Goal: Book appointment/travel/reservation

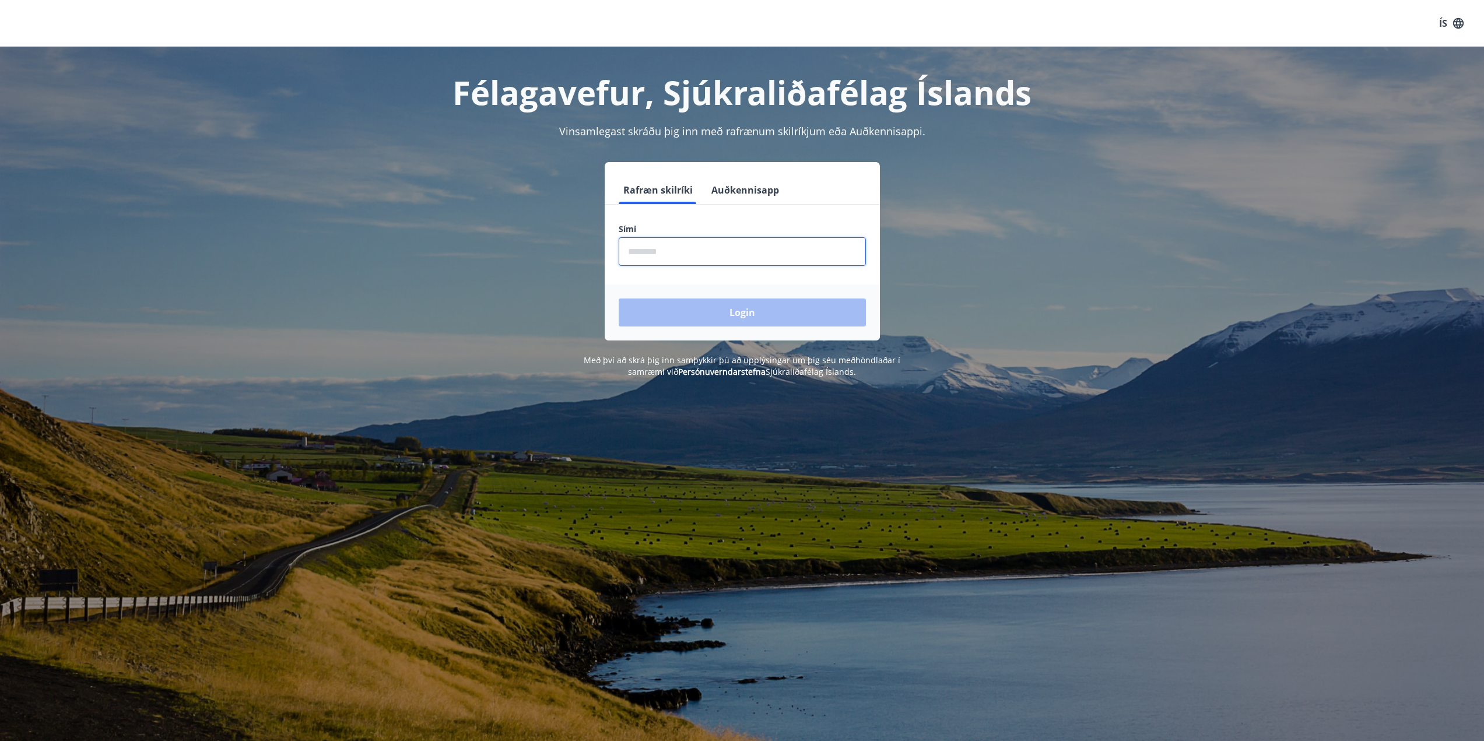
click at [700, 258] on input "phone" at bounding box center [742, 251] width 247 height 29
type input "********"
click at [742, 315] on button "Login" at bounding box center [742, 313] width 247 height 28
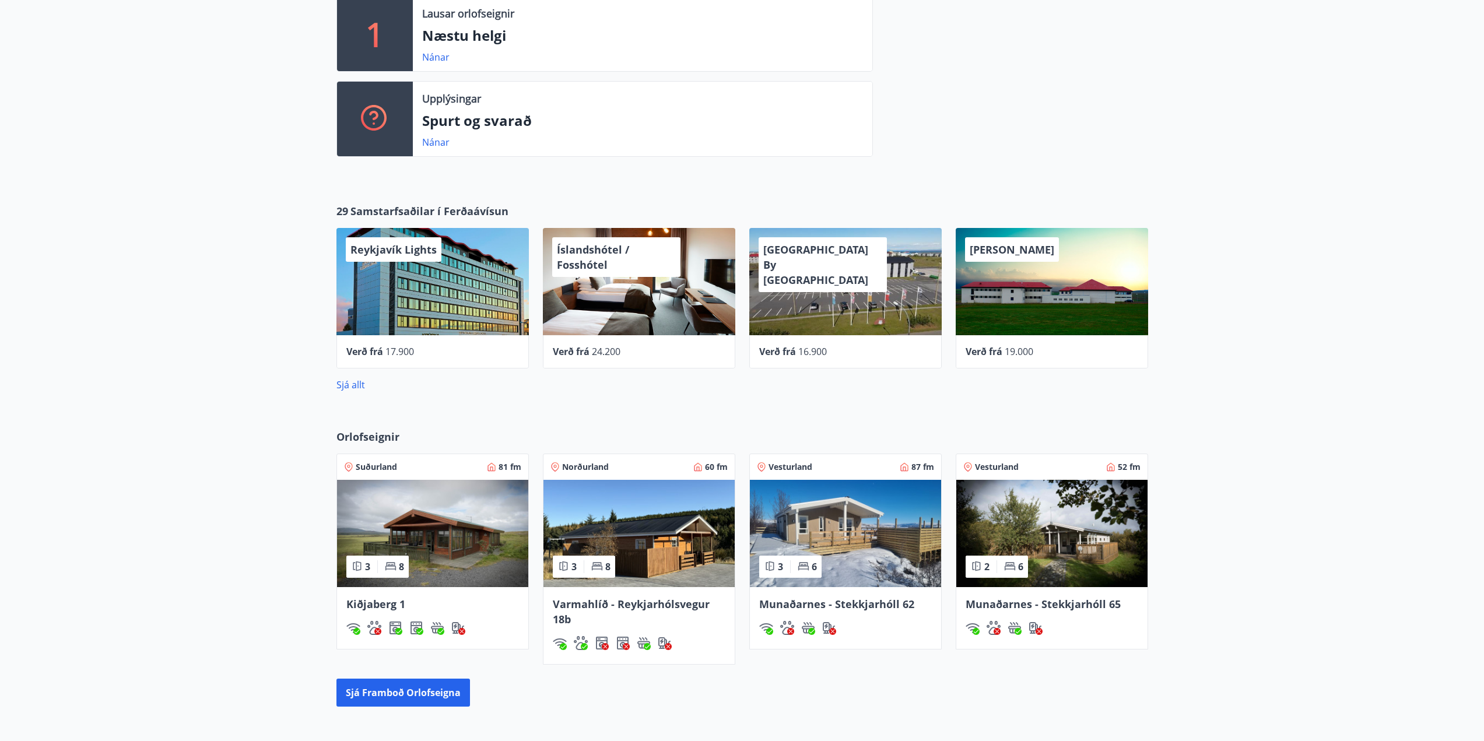
scroll to position [466, 0]
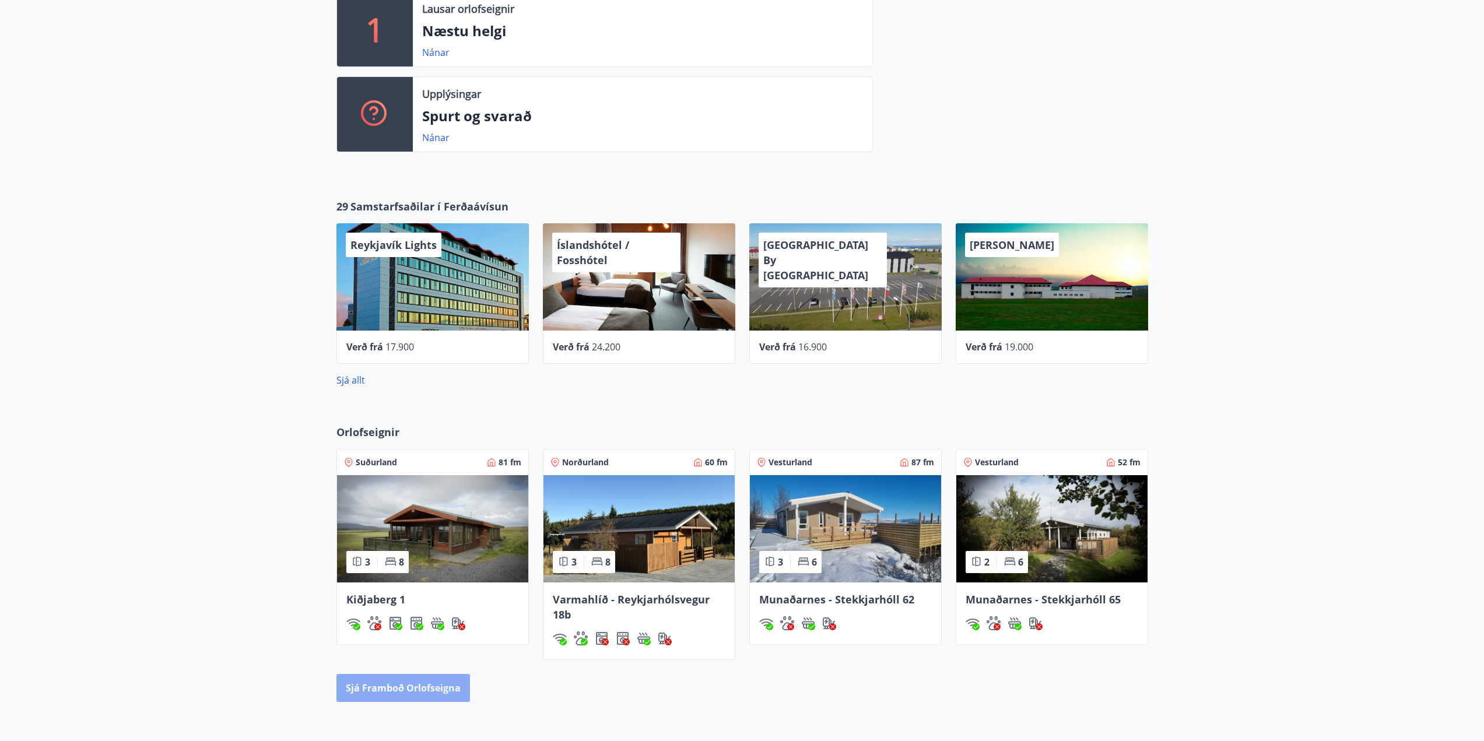
click at [369, 693] on button "Sjá framboð orlofseigna" at bounding box center [403, 688] width 134 height 28
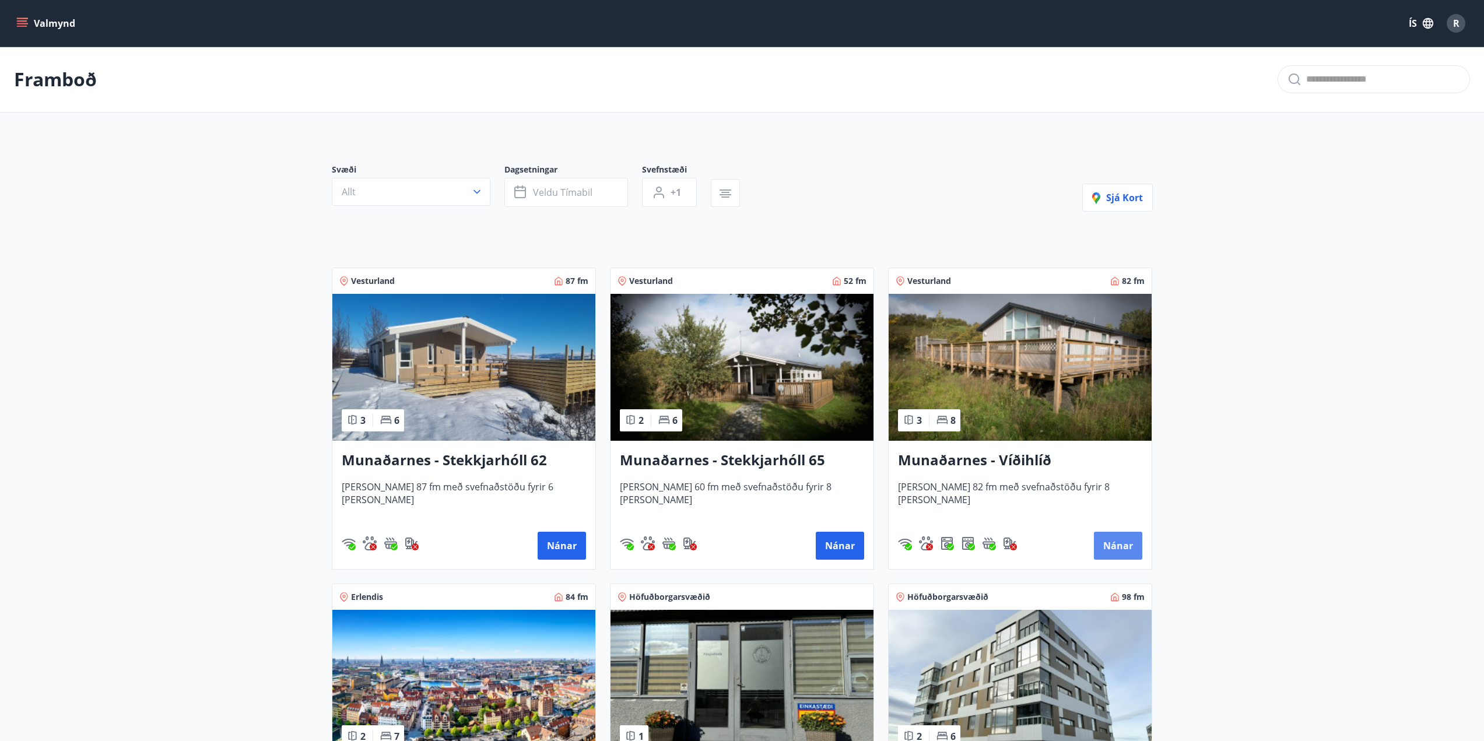
click at [1118, 542] on button "Nánar" at bounding box center [1118, 546] width 48 height 28
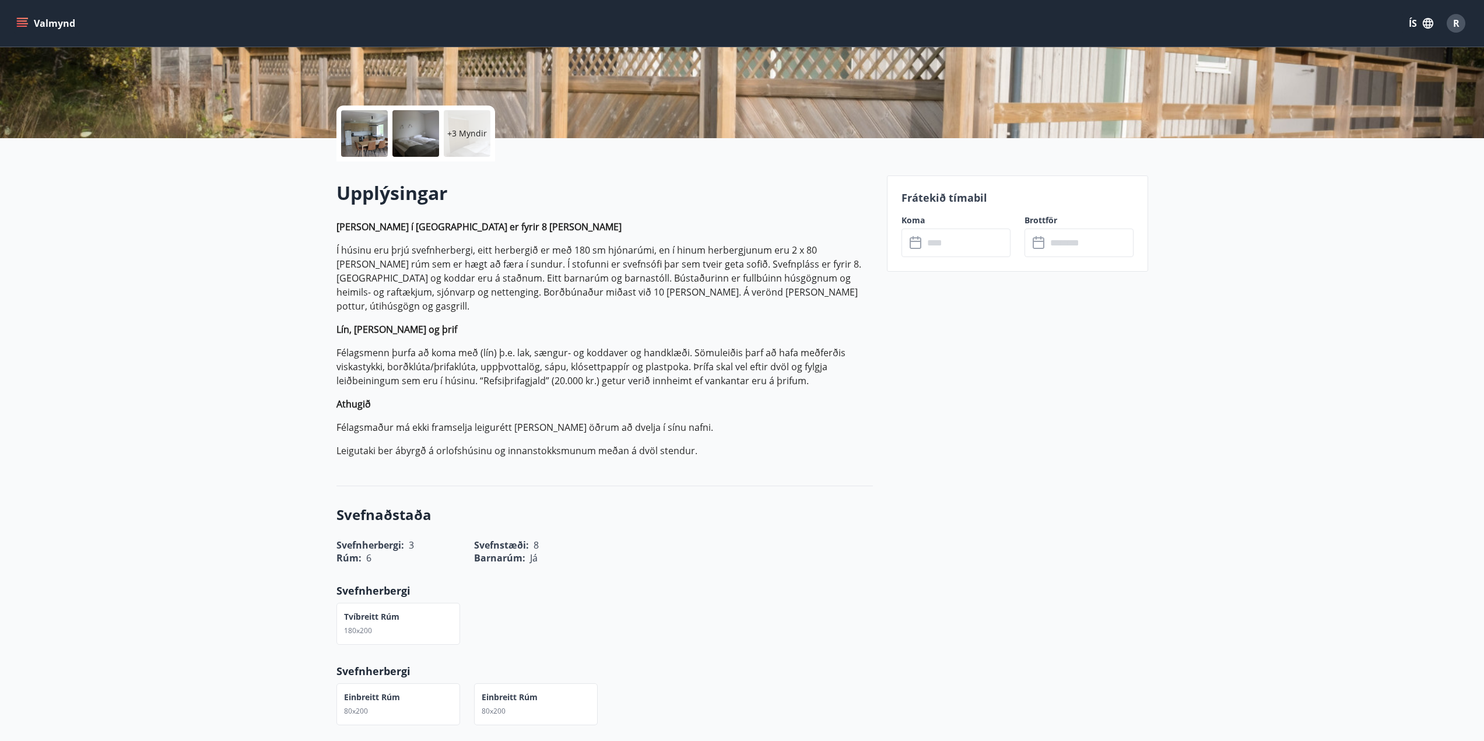
scroll to position [233, 0]
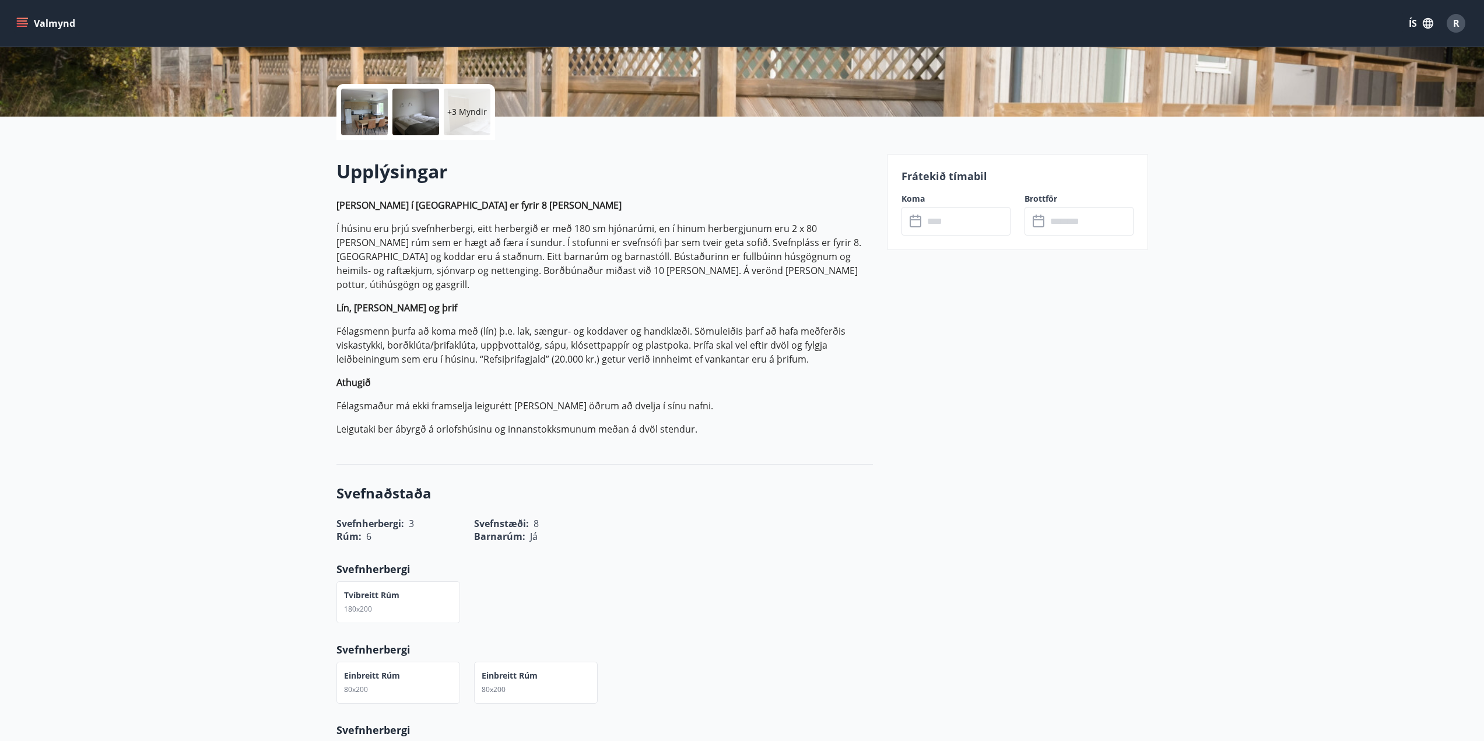
drag, startPoint x: 932, startPoint y: 238, endPoint x: 940, endPoint y: 229, distance: 12.5
click at [934, 238] on div "Frátekið tímabil Koma ​ ​ Brottför ​ ​" at bounding box center [1017, 202] width 261 height 96
click at [940, 228] on input "text" at bounding box center [967, 221] width 87 height 29
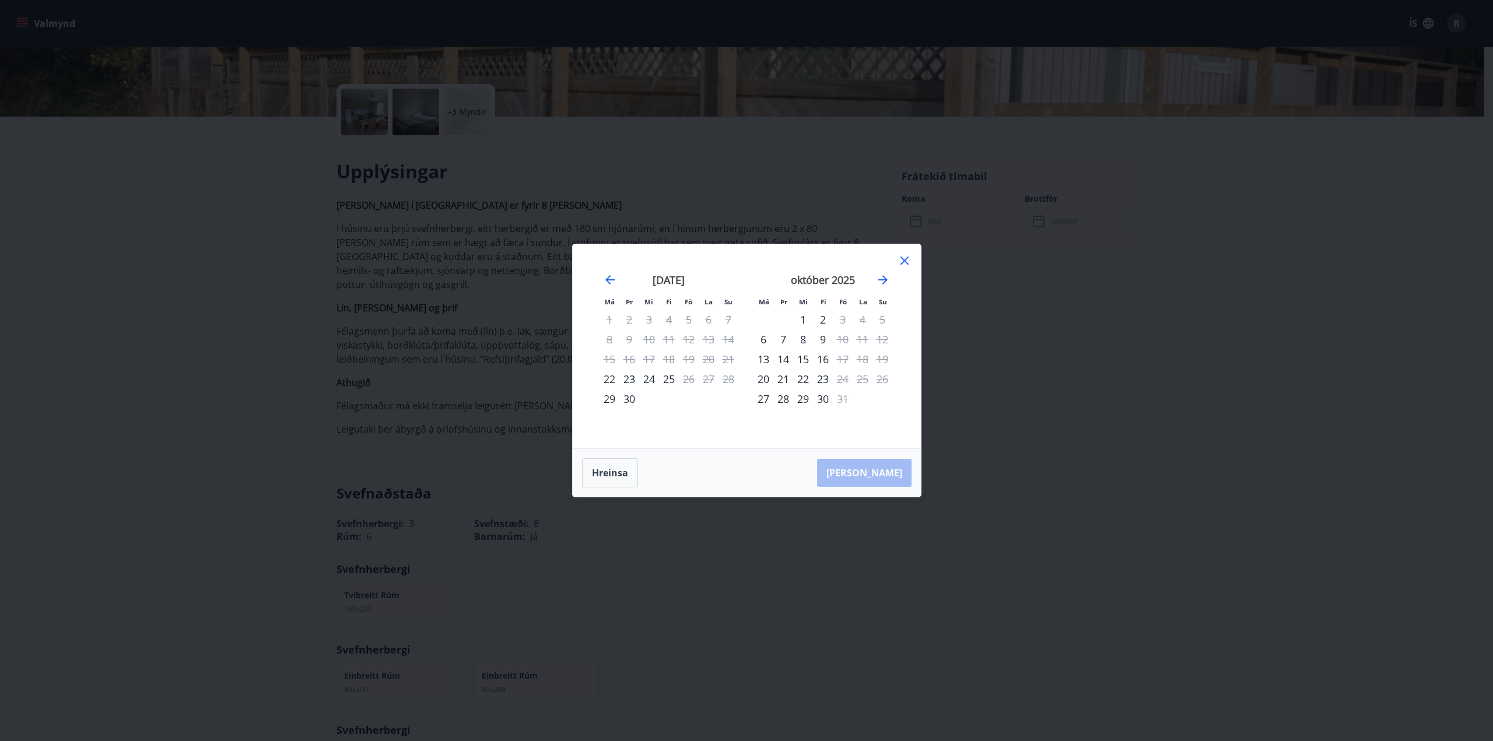
click at [901, 257] on icon at bounding box center [904, 261] width 8 height 8
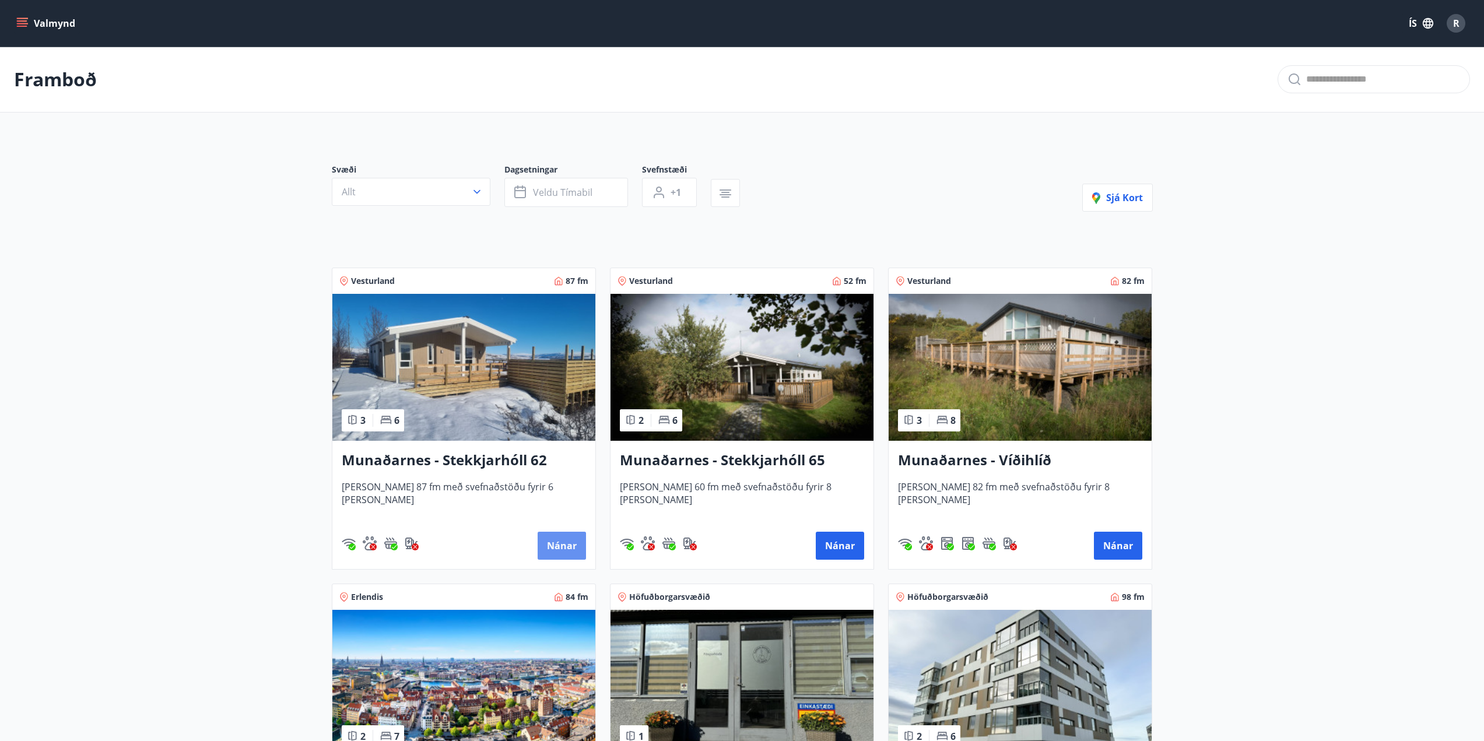
drag, startPoint x: 558, startPoint y: 548, endPoint x: 104, endPoint y: 531, distance: 454.6
click at [843, 544] on button "Nánar" at bounding box center [840, 546] width 48 height 28
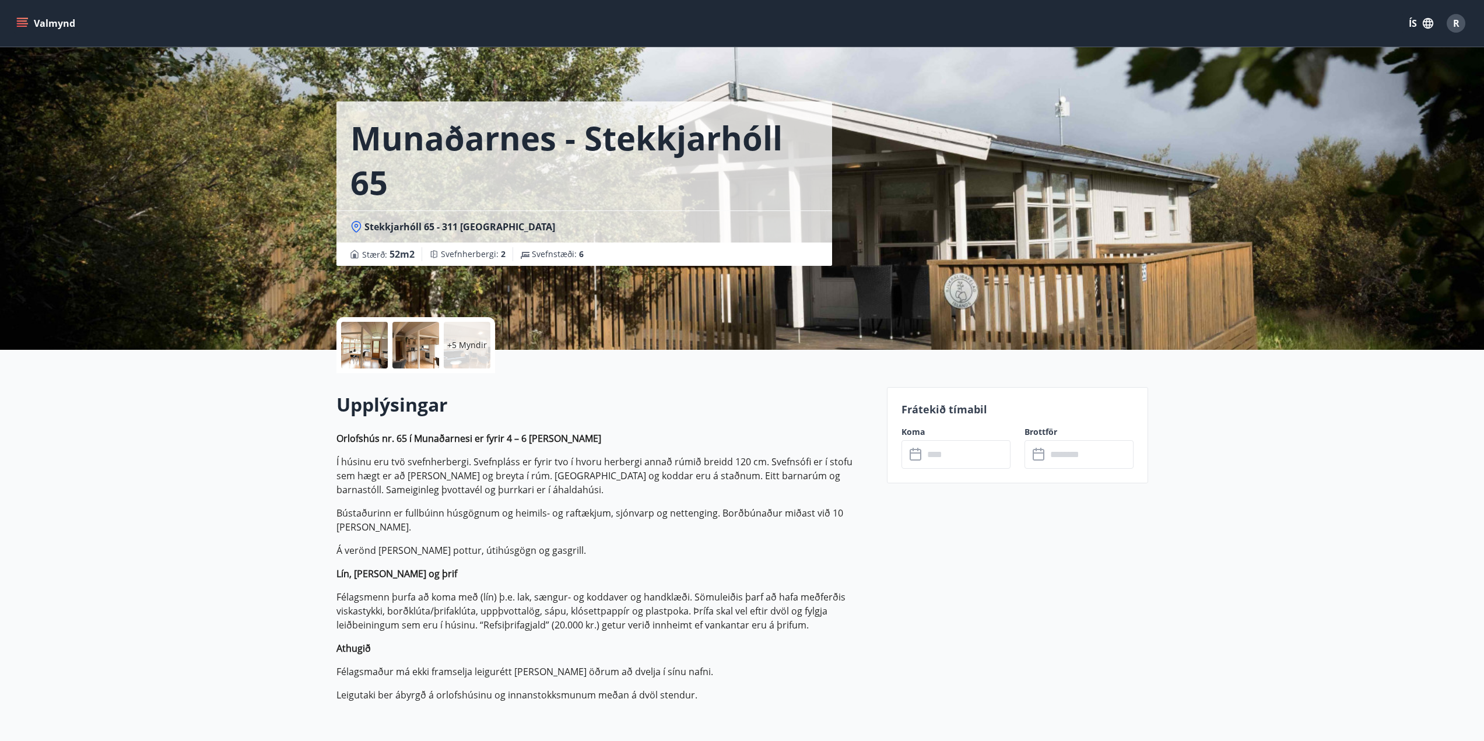
click at [969, 466] on input "text" at bounding box center [967, 454] width 87 height 29
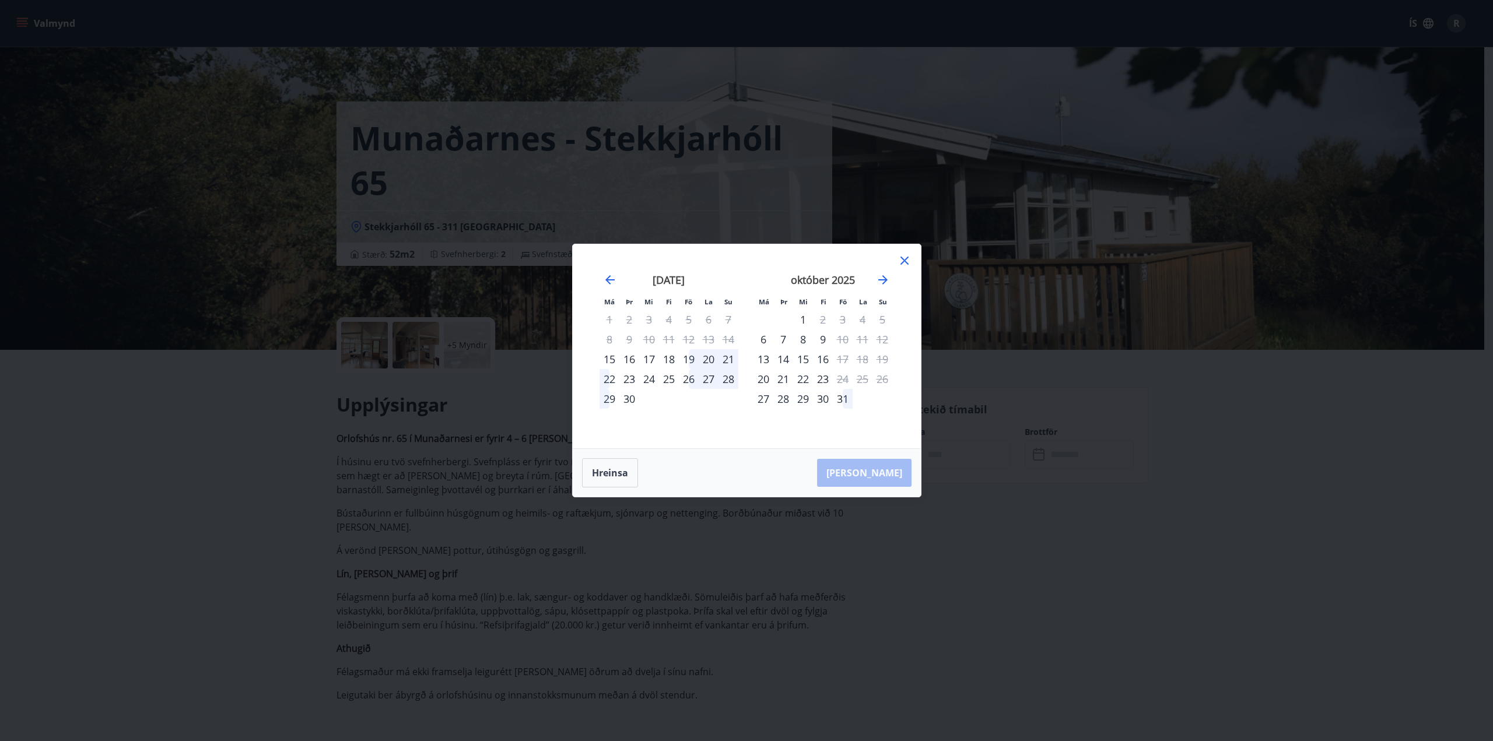
click at [906, 266] on icon at bounding box center [904, 261] width 14 height 14
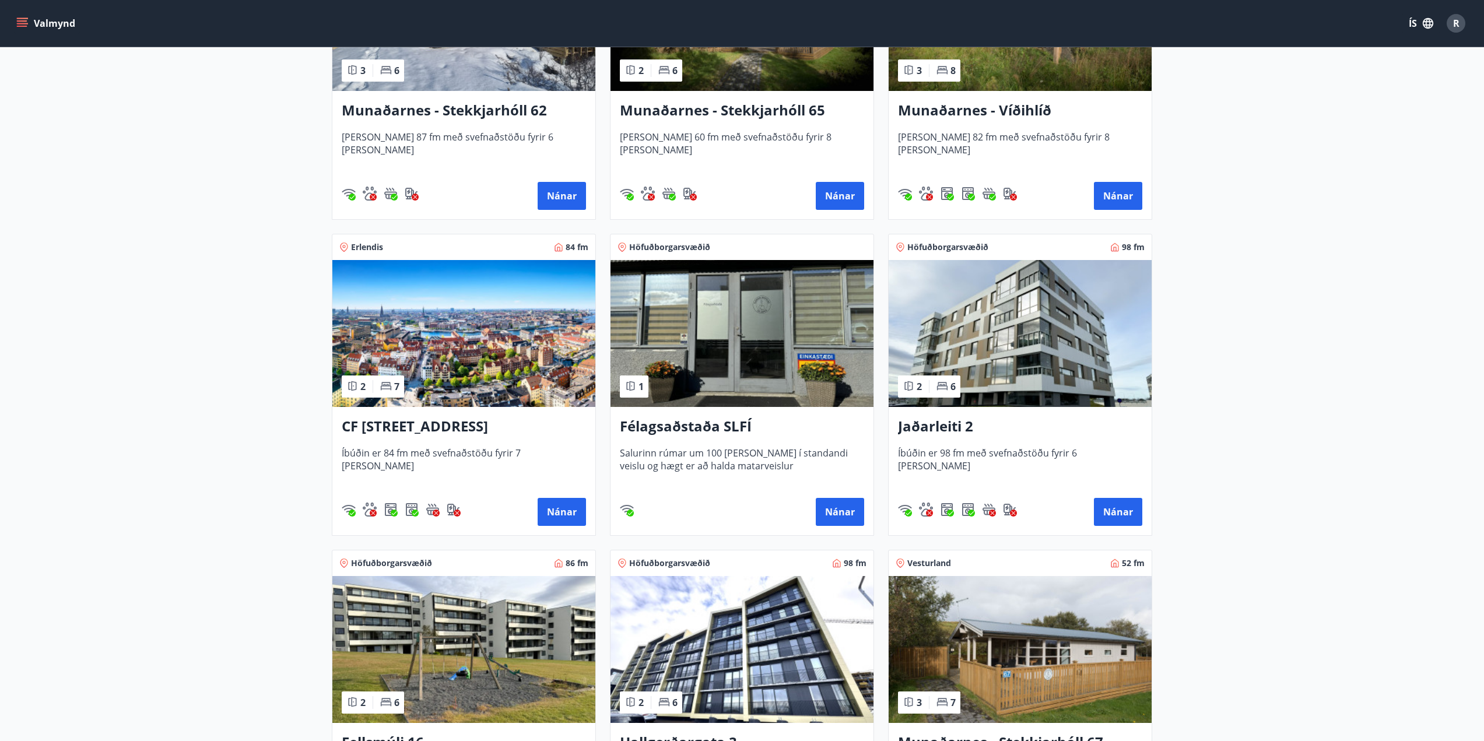
scroll to position [525, 0]
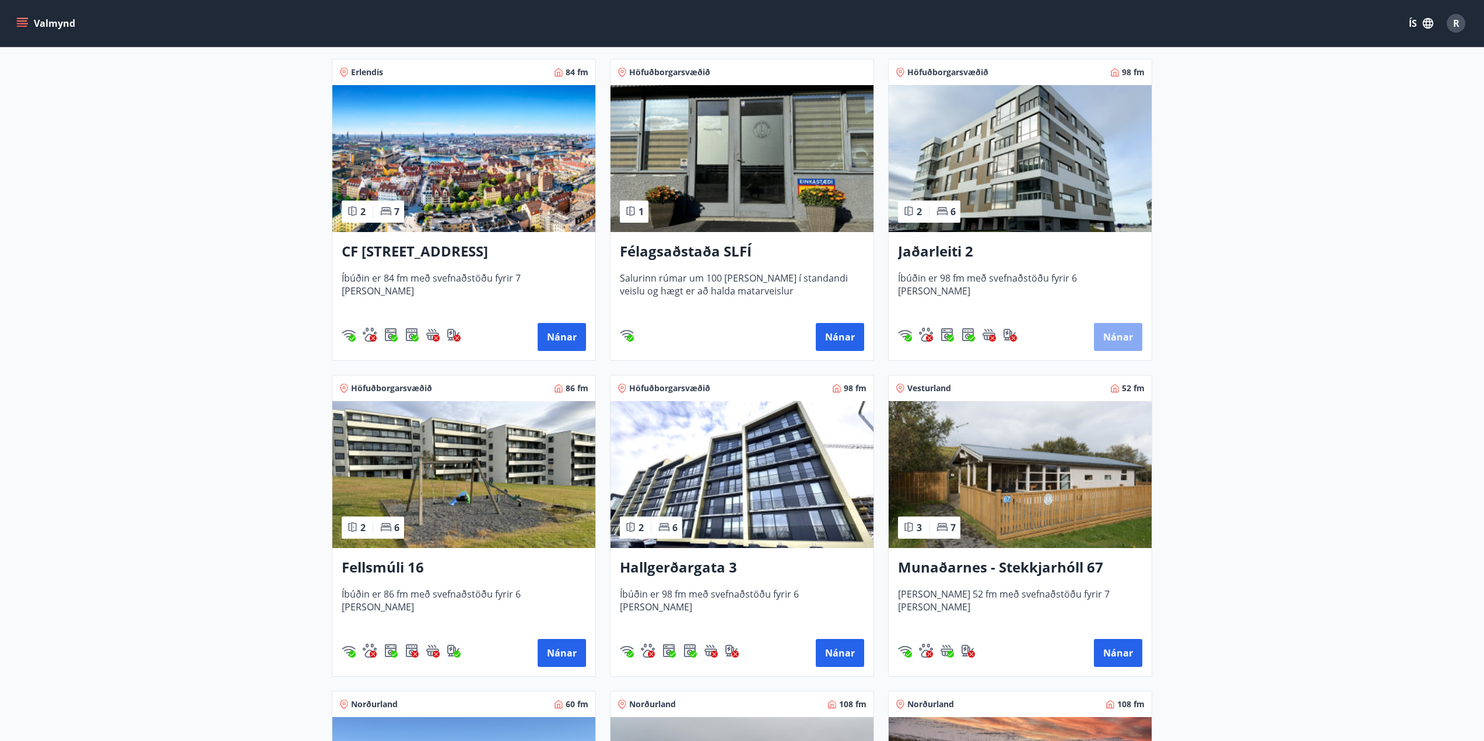
click at [1134, 336] on button "Nánar" at bounding box center [1118, 337] width 48 height 28
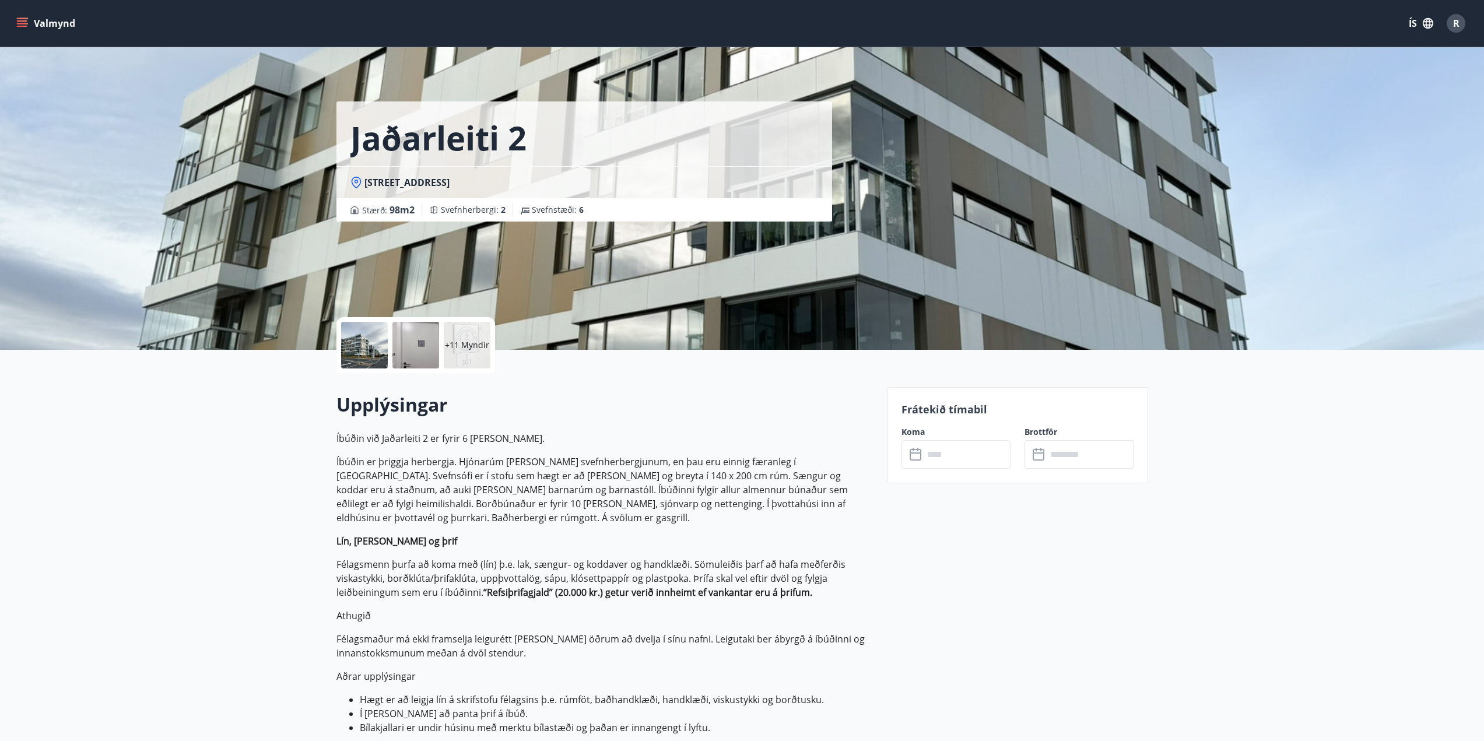
click at [944, 458] on input "text" at bounding box center [967, 454] width 87 height 29
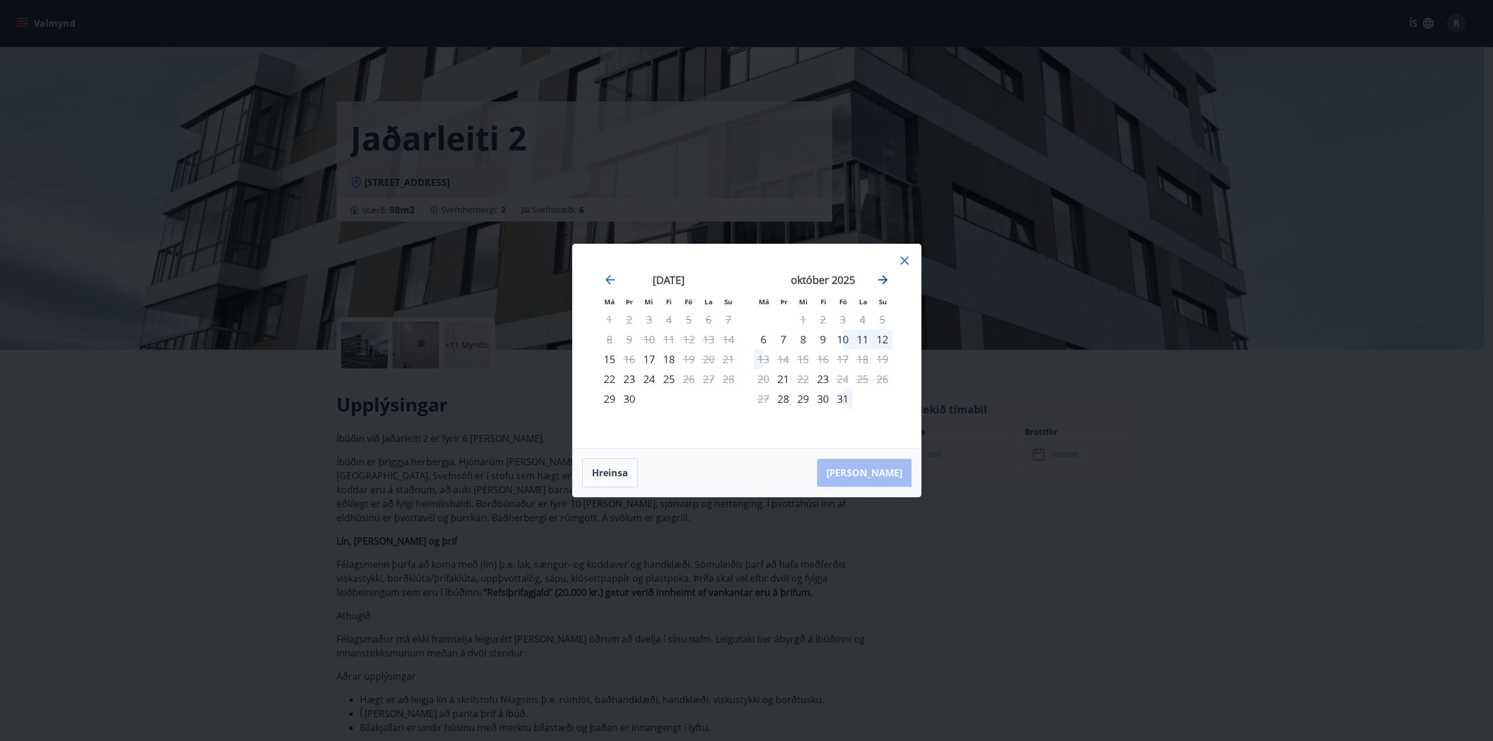
click at [883, 274] on icon "Move forward to switch to the next month." at bounding box center [883, 280] width 14 height 14
click at [883, 276] on icon "Move forward to switch to the next month." at bounding box center [882, 279] width 9 height 9
click at [902, 262] on icon at bounding box center [904, 261] width 14 height 14
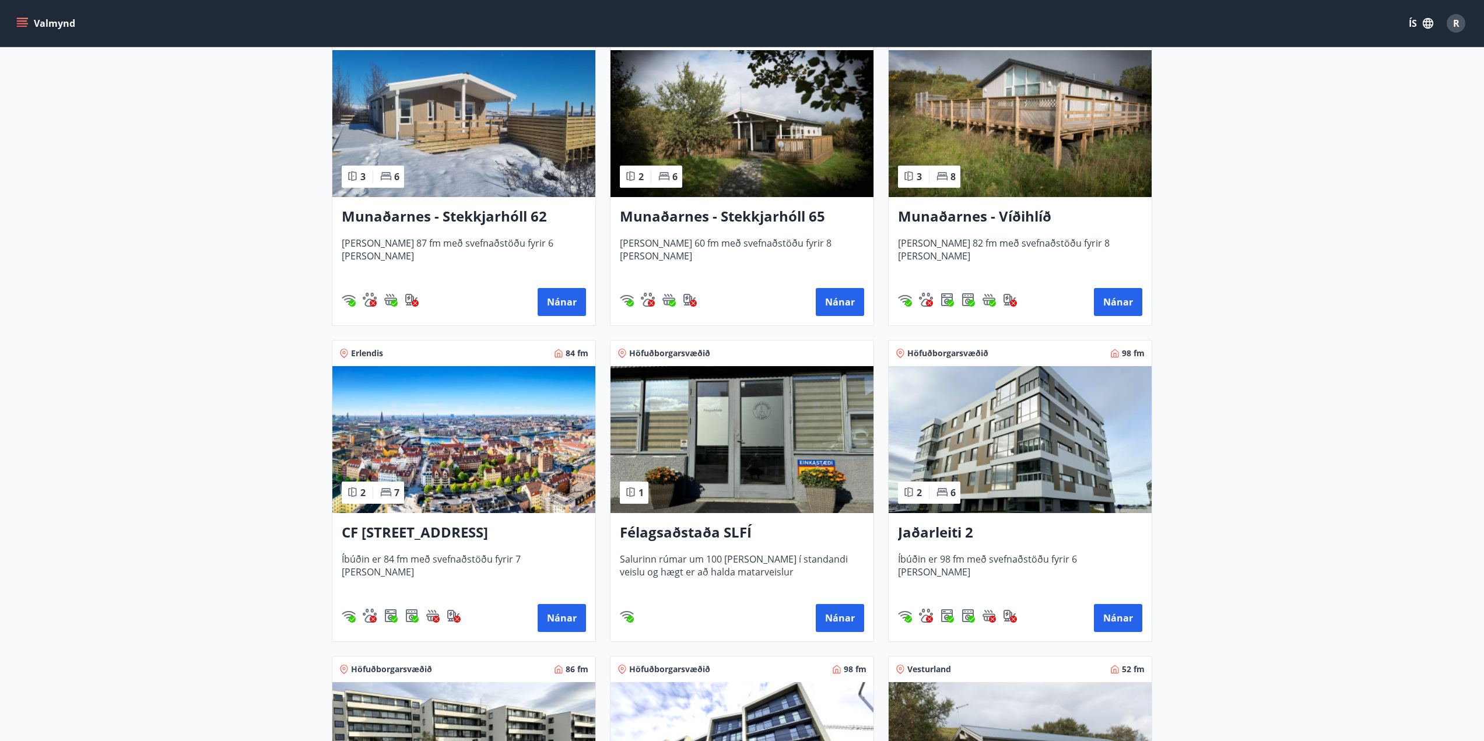
scroll to position [466, 0]
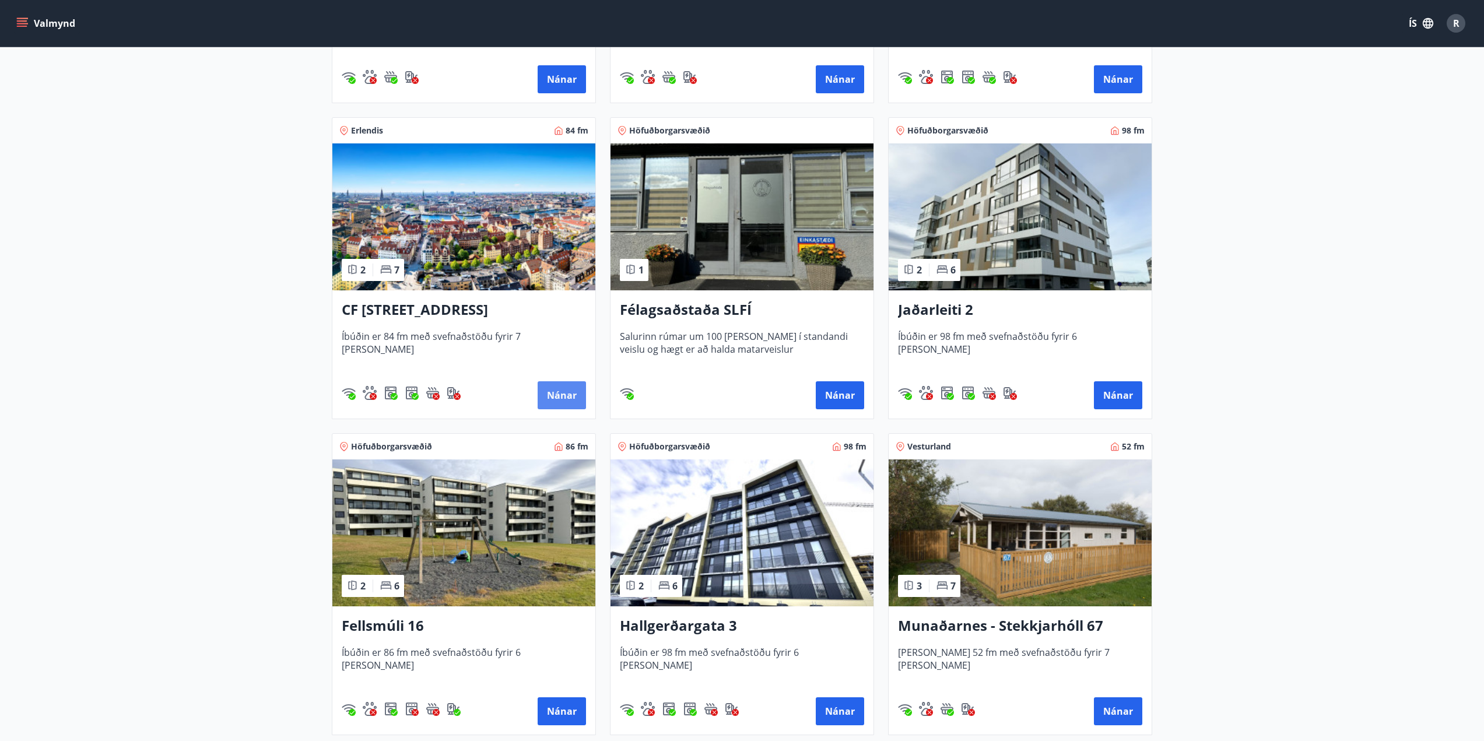
click at [549, 392] on button "Nánar" at bounding box center [562, 395] width 48 height 28
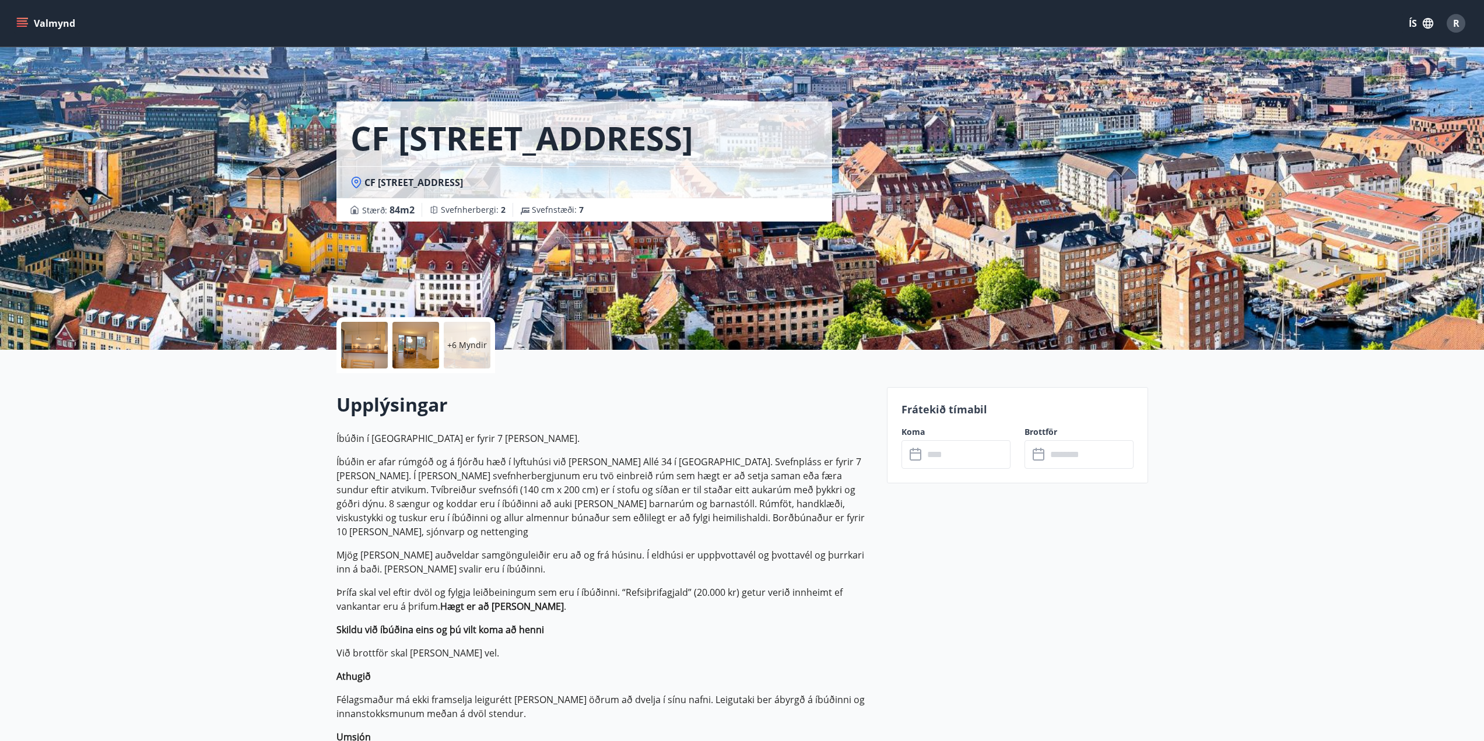
click at [946, 453] on input "text" at bounding box center [967, 454] width 87 height 29
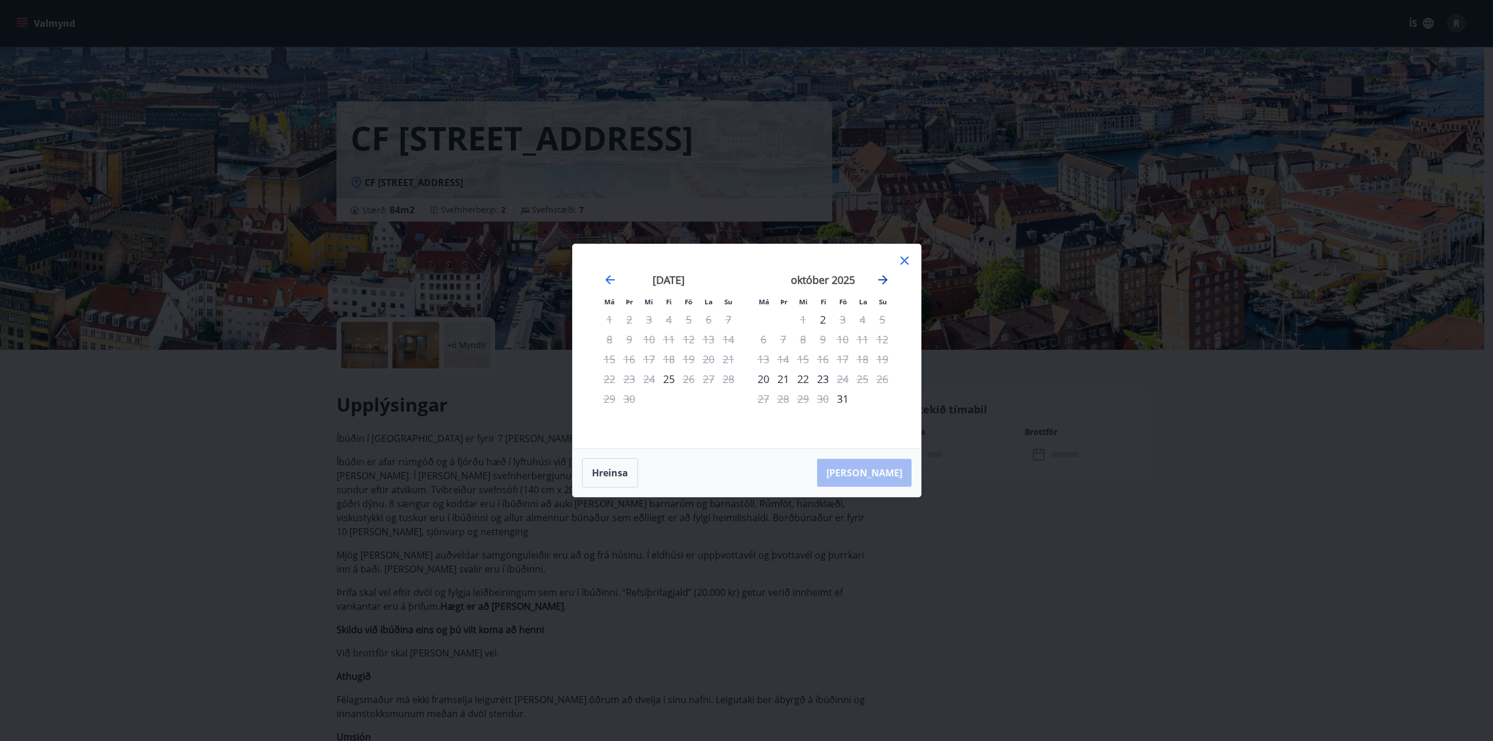
click at [881, 278] on icon "Move forward to switch to the next month." at bounding box center [883, 280] width 14 height 14
click at [903, 262] on icon at bounding box center [904, 261] width 8 height 8
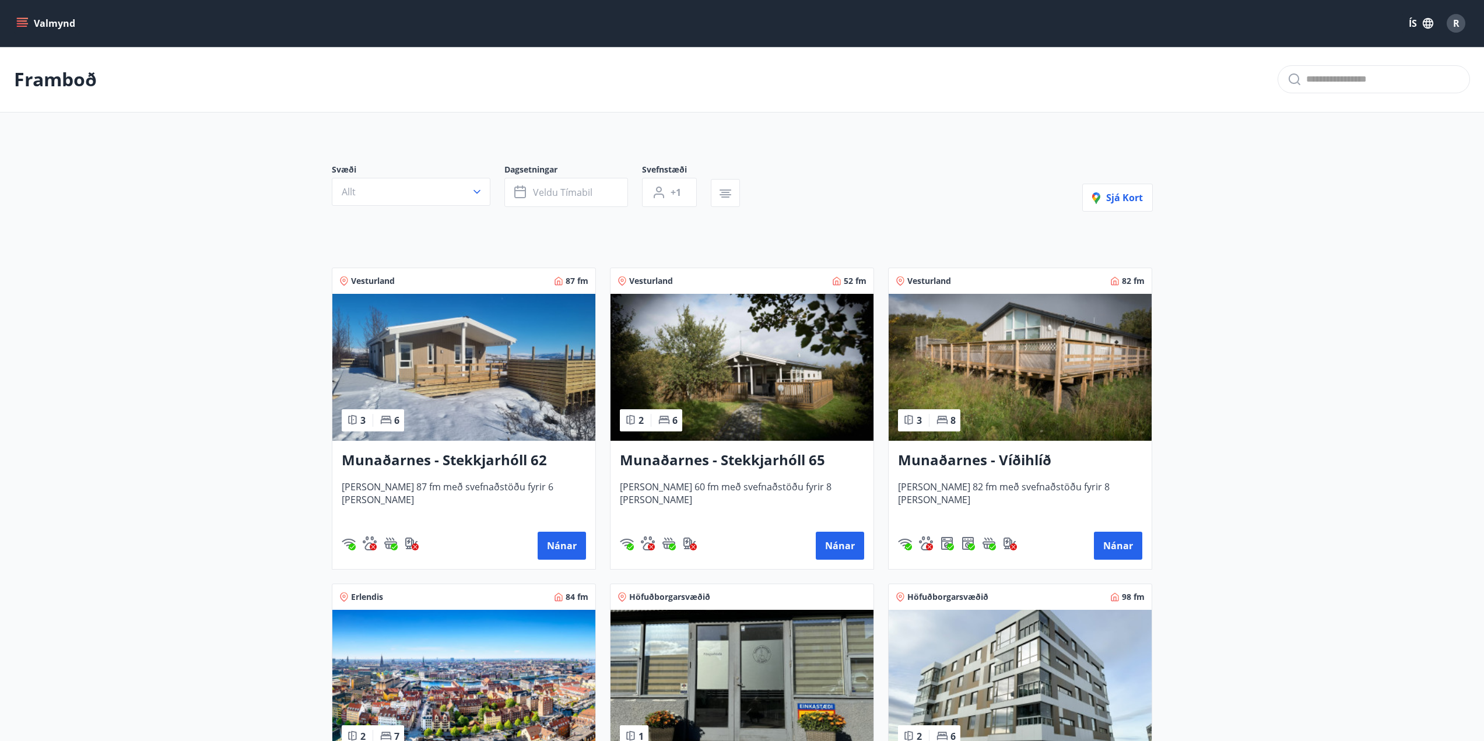
click at [22, 23] on icon "menu" at bounding box center [22, 23] width 12 height 12
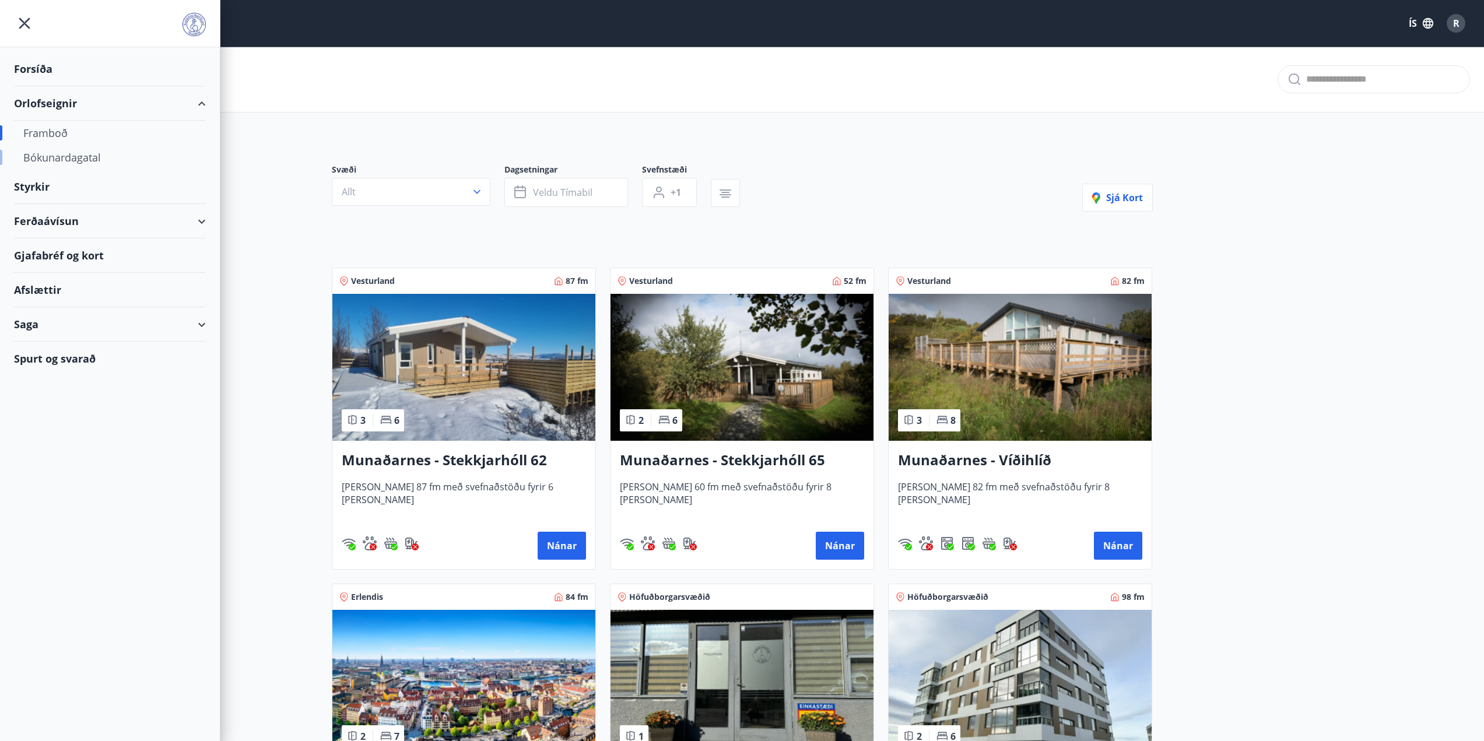
click at [56, 165] on div "Bókunardagatal" at bounding box center [109, 157] width 173 height 24
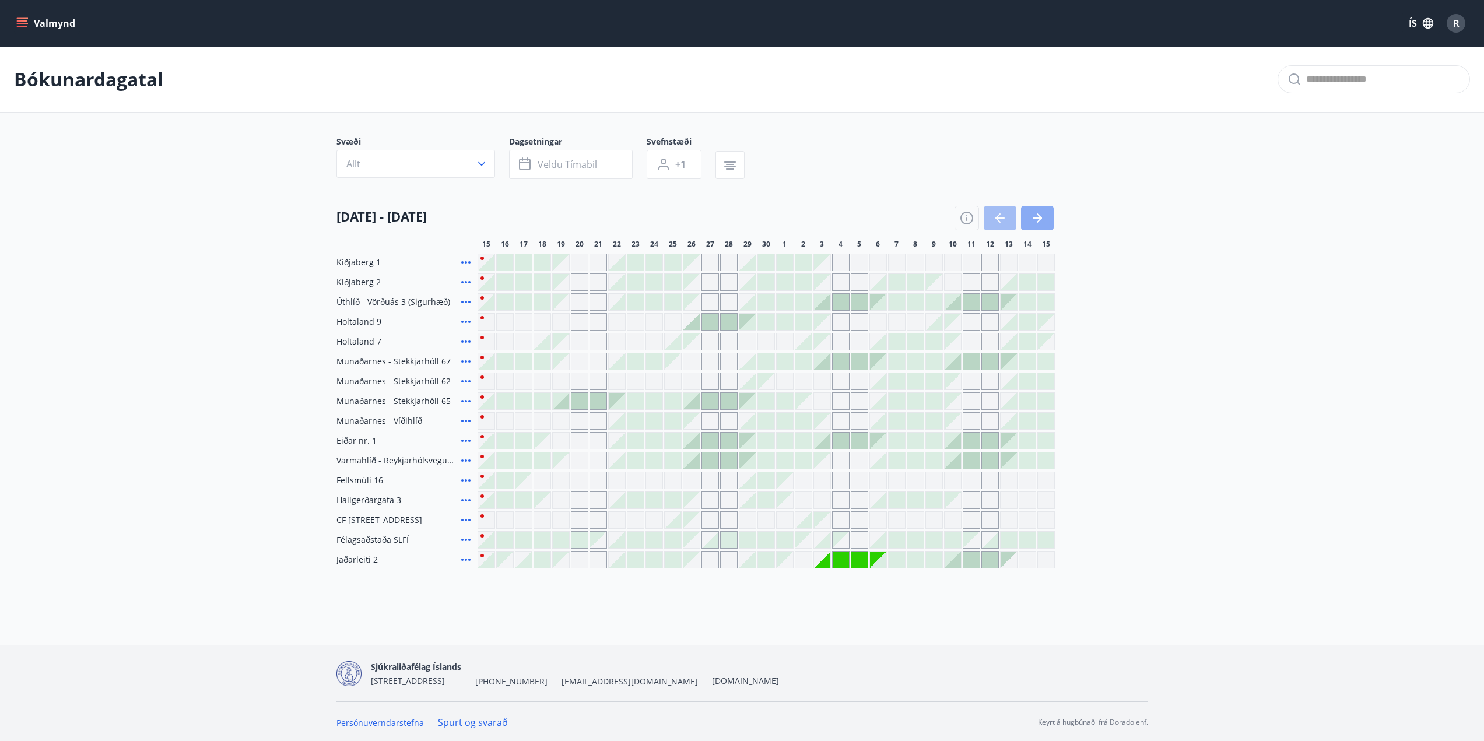
click at [1037, 216] on icon "button" at bounding box center [1037, 218] width 14 height 14
